Goal: Communication & Community: Connect with others

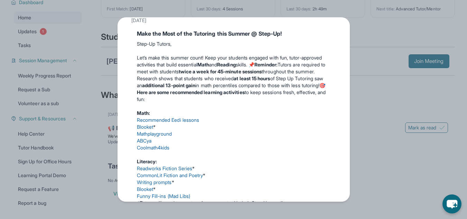
scroll to position [294, 0]
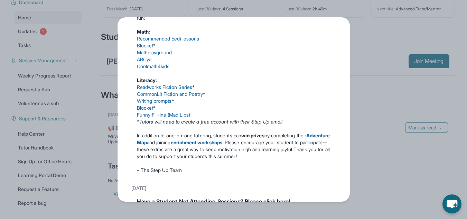
click at [160, 90] on link "Readworks Fiction Series" at bounding box center [165, 87] width 56 height 6
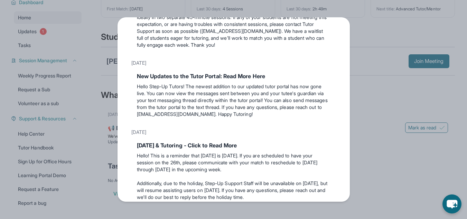
scroll to position [495, 0]
click at [226, 0] on div "Updates [DATE] 📢 Exciting Fall 2025 Updates from Step Up Tutoring! We’ve got im…" at bounding box center [233, 109] width 467 height 219
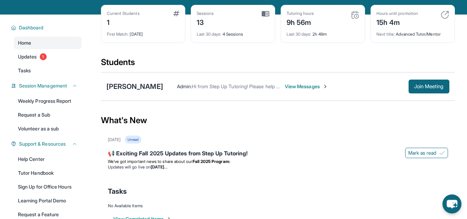
scroll to position [9, 0]
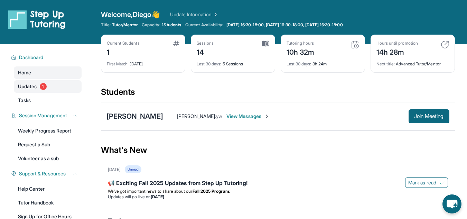
click at [39, 88] on link "Updates 1" at bounding box center [48, 86] width 68 height 12
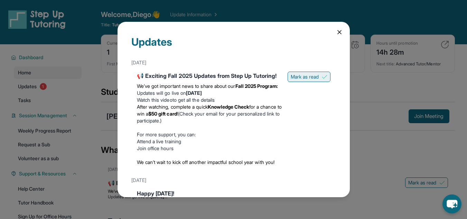
click at [298, 75] on span "Mark as read" at bounding box center [305, 76] width 28 height 7
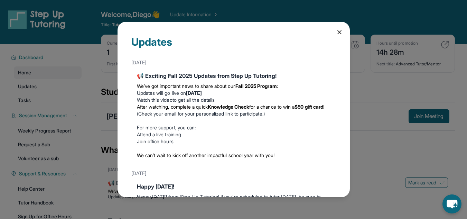
click at [338, 30] on icon at bounding box center [339, 31] width 3 height 3
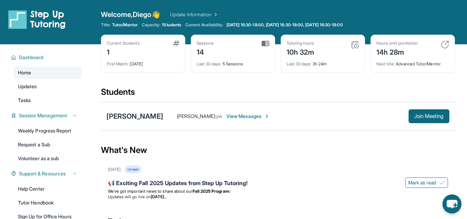
click at [123, 122] on div "Preston Villasis Diego Reynoso : yw View Messages Join Meeting" at bounding box center [278, 116] width 354 height 28
click at [123, 118] on div "[PERSON_NAME]" at bounding box center [134, 116] width 57 height 10
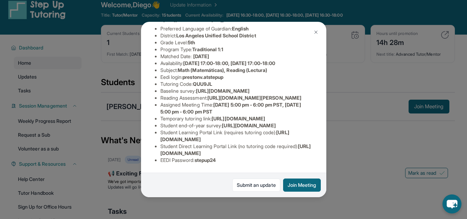
scroll to position [140, 0]
click at [128, 24] on div "Preston Villasis Guardian: Tabatha Villasis Student Information https://student…" at bounding box center [233, 109] width 467 height 219
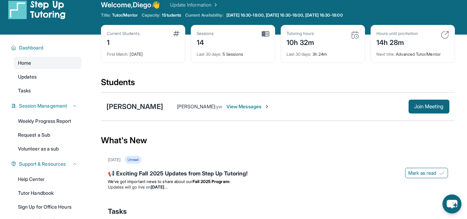
scroll to position [0, 0]
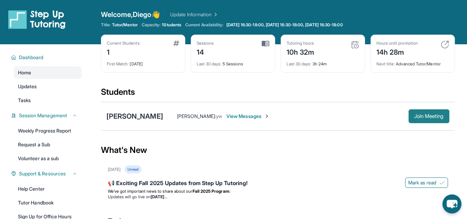
click at [414, 114] on span "Join Meeting" at bounding box center [429, 116] width 30 height 4
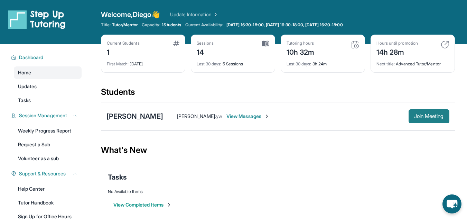
click at [423, 116] on span "Join Meeting" at bounding box center [429, 116] width 30 height 4
